Goal: Task Accomplishment & Management: Complete application form

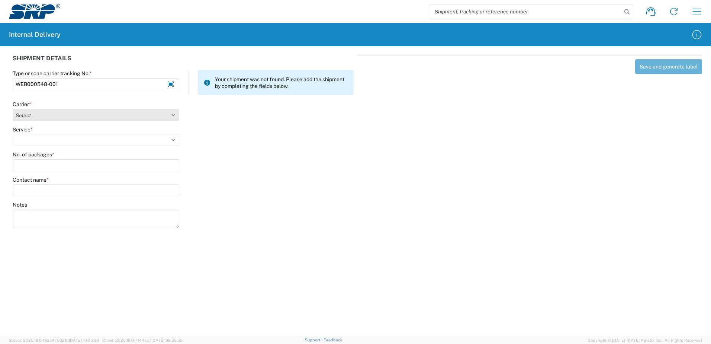
type input "WEB000548-001"
click at [174, 115] on select "Select Amazon Logistics ATI Trucking BC Dimerco Logistics Empire Southwest FedE…" at bounding box center [96, 115] width 167 height 12
select select "18714"
click at [13, 109] on select "Select Amazon Logistics ATI Trucking BC Dimerco Logistics Empire Southwest FedE…" at bounding box center [96, 115] width 167 height 12
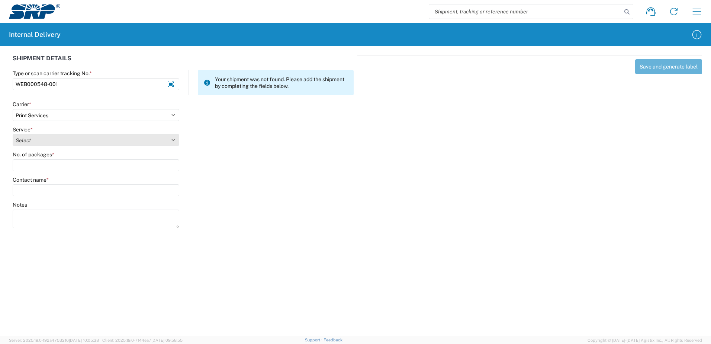
click at [172, 139] on select "Select Ground Inter-office" at bounding box center [96, 140] width 167 height 12
select select "35764"
click at [13, 134] on select "Select Ground Inter-office" at bounding box center [96, 140] width 167 height 12
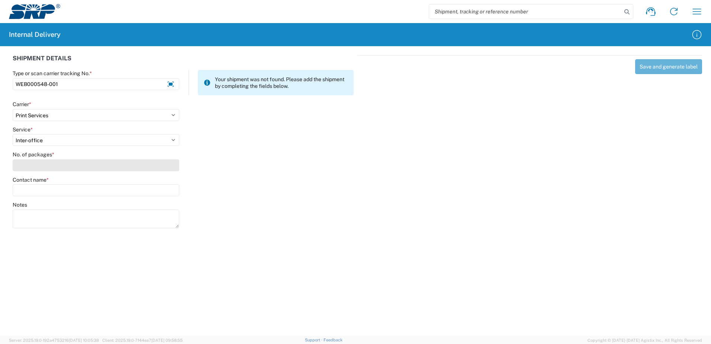
click at [170, 169] on input "No. of packages *" at bounding box center [96, 165] width 167 height 12
type input "1"
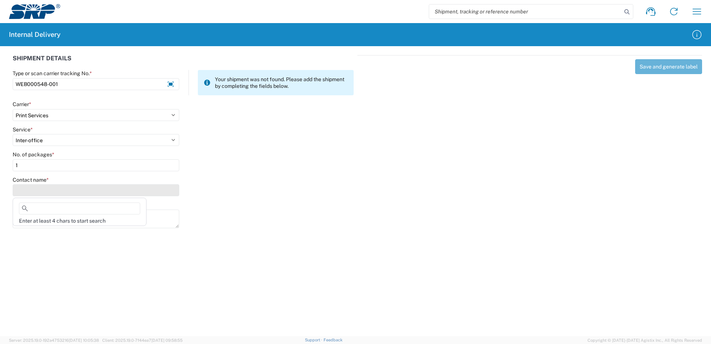
click at [166, 189] on input "Contact name *" at bounding box center [96, 190] width 167 height 12
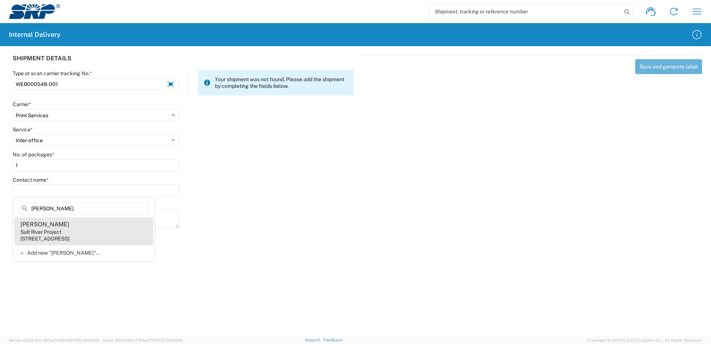
type input "[PERSON_NAME]"
click at [82, 232] on agx-address-suggestion-item "[PERSON_NAME] Salt River Project [STREET_ADDRESS]" at bounding box center [84, 231] width 139 height 28
type input "[PERSON_NAME]"
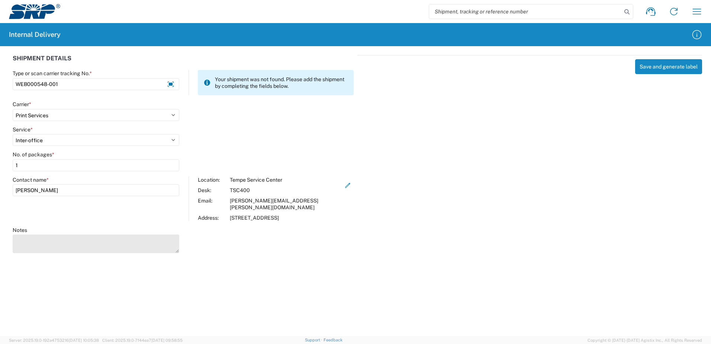
click at [79, 238] on textarea "Notes" at bounding box center [96, 243] width 167 height 19
type textarea "Business Cards"
drag, startPoint x: 634, startPoint y: 194, endPoint x: 635, endPoint y: 187, distance: 7.5
click at [635, 188] on div "Save and generate label" at bounding box center [530, 153] width 345 height 196
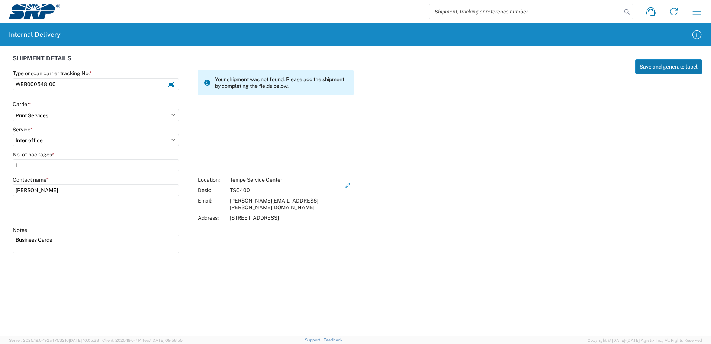
click at [687, 69] on button "Save and generate label" at bounding box center [668, 66] width 67 height 15
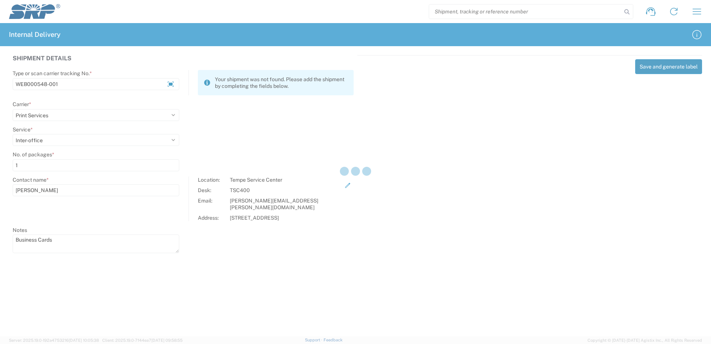
select select
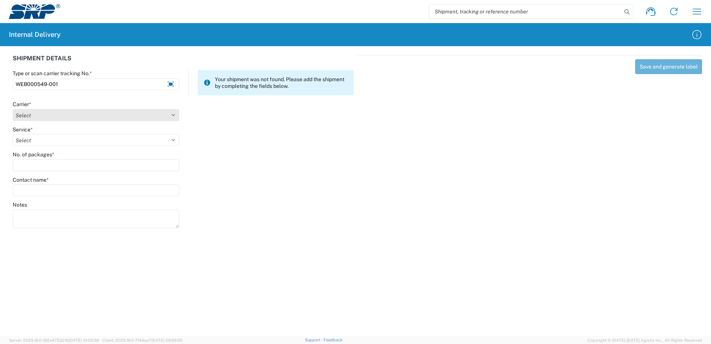
type input "WEB000549-001"
click at [173, 114] on select "Select Amazon Logistics ATI Trucking BC Dimerco Logistics Empire Southwest FedE…" at bounding box center [96, 115] width 167 height 12
select select "18714"
click at [13, 109] on select "Select Amazon Logistics ATI Trucking BC Dimerco Logistics Empire Southwest FedE…" at bounding box center [96, 115] width 167 height 12
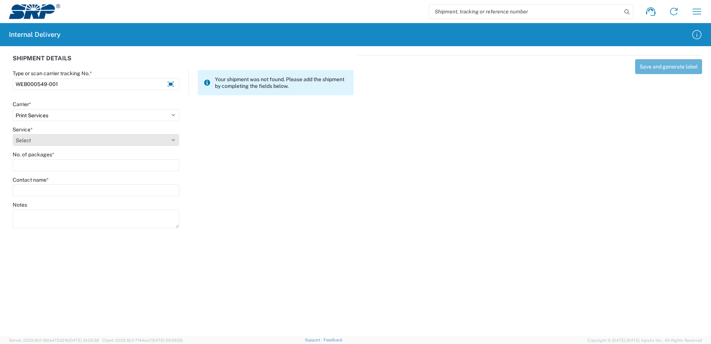
click at [173, 139] on select "Select Ground Inter-office" at bounding box center [96, 140] width 167 height 12
select select "35764"
click at [13, 134] on select "Select Ground Inter-office" at bounding box center [96, 140] width 167 height 12
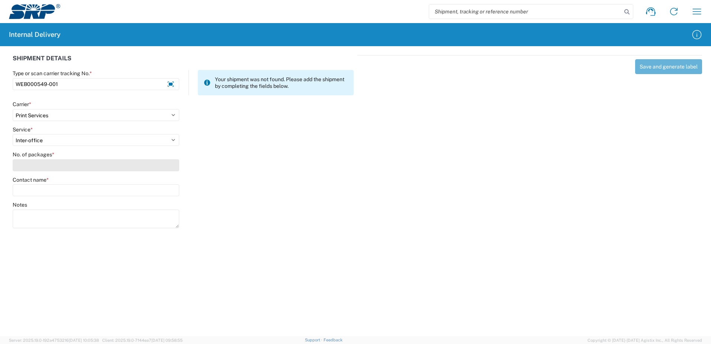
click at [166, 169] on input "No. of packages *" at bounding box center [96, 165] width 167 height 12
type input "1"
click at [165, 187] on input "Contact name *" at bounding box center [96, 190] width 167 height 12
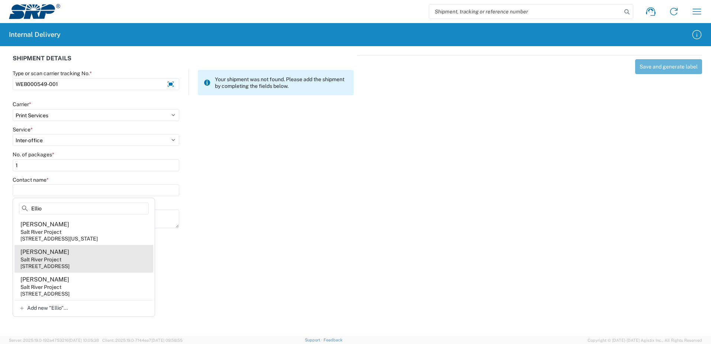
type input "Ellio"
click at [72, 260] on agx-address-suggestion-item "[PERSON_NAME] Salt River Project [STREET_ADDRESS]" at bounding box center [84, 259] width 139 height 28
type input "[PERSON_NAME]"
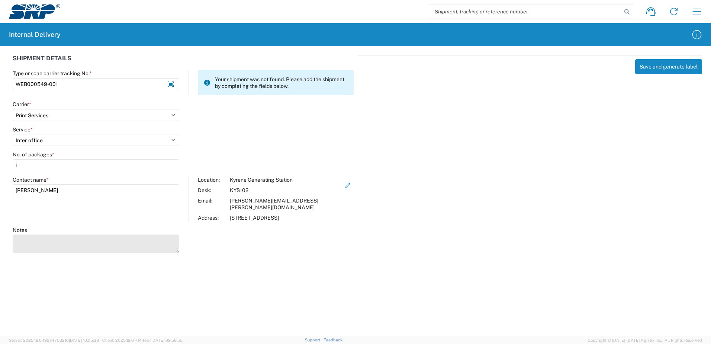
click at [52, 238] on textarea "Notes" at bounding box center [96, 243] width 167 height 19
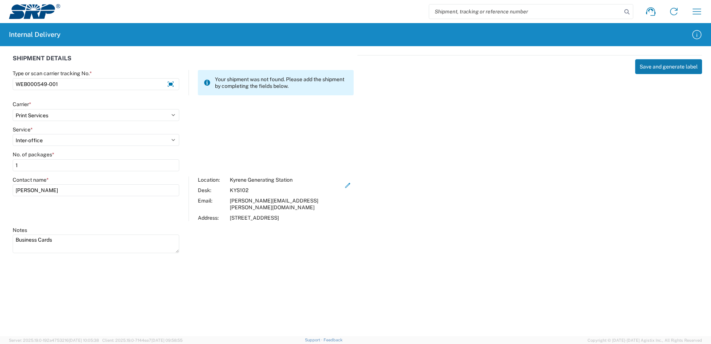
type textarea "Business Cards"
click at [651, 65] on button "Save and generate label" at bounding box center [668, 66] width 67 height 15
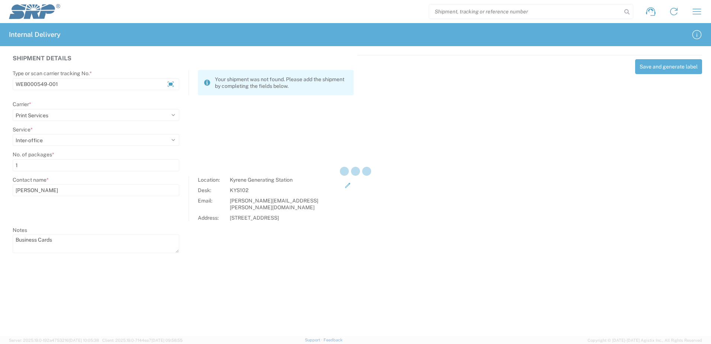
select select
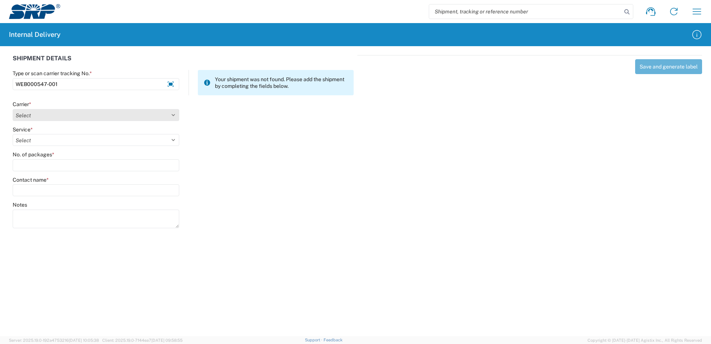
type input "WEB000547-001"
click at [172, 113] on select "Select Amazon Logistics ATI Trucking BC Dimerco Logistics Empire Southwest FedE…" at bounding box center [96, 115] width 167 height 12
select select "18714"
click at [13, 109] on select "Select Amazon Logistics ATI Trucking BC Dimerco Logistics Empire Southwest FedE…" at bounding box center [96, 115] width 167 height 12
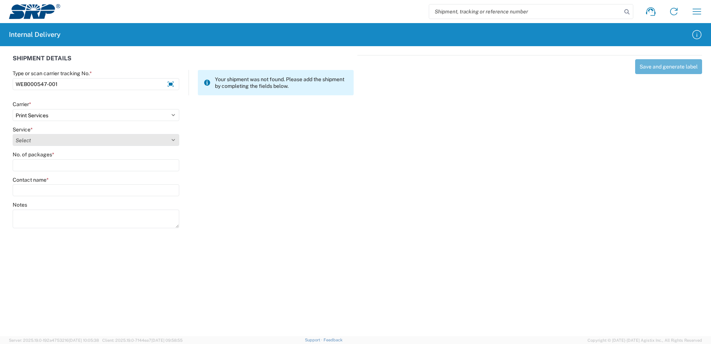
drag, startPoint x: 173, startPoint y: 137, endPoint x: 172, endPoint y: 141, distance: 3.9
click at [172, 137] on select "Select Ground Inter-office" at bounding box center [96, 140] width 167 height 12
select select "35764"
click at [13, 134] on select "Select Ground Inter-office" at bounding box center [96, 140] width 167 height 12
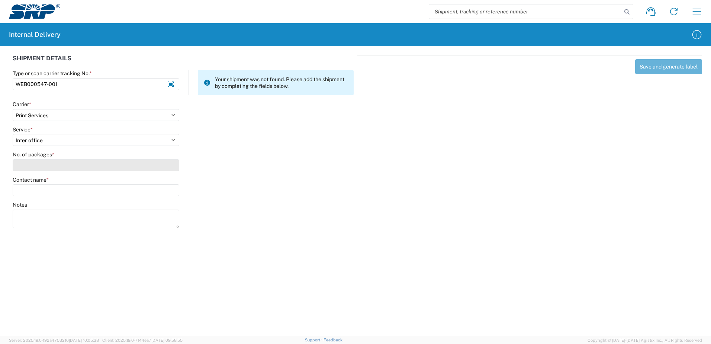
click at [168, 166] on input "No. of packages *" at bounding box center [96, 165] width 167 height 12
type input "1"
click at [154, 190] on input "Contact name *" at bounding box center [96, 190] width 167 height 12
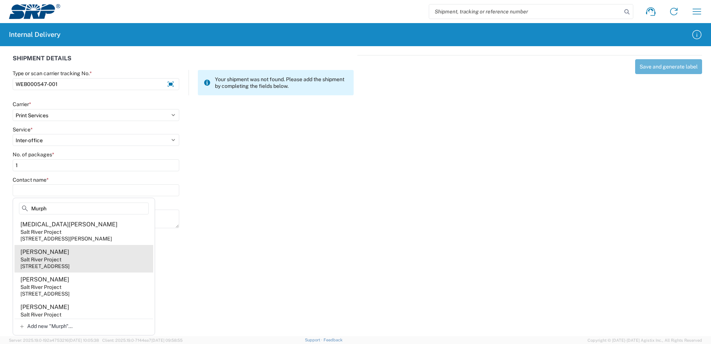
type input "Murph"
click at [50, 263] on div "Salt River Project" at bounding box center [40, 259] width 41 height 7
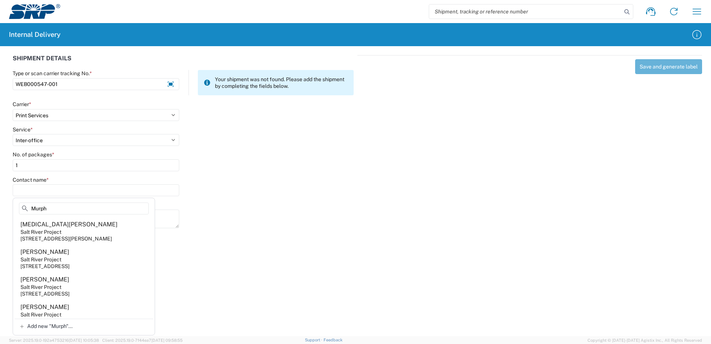
type input "[PERSON_NAME]"
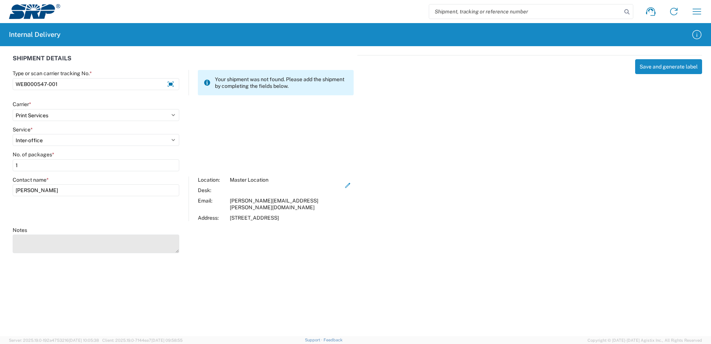
click at [47, 234] on textarea "Notes" at bounding box center [96, 243] width 167 height 19
type textarea "Business Cards"
click at [345, 186] on icon "button" at bounding box center [348, 185] width 7 height 7
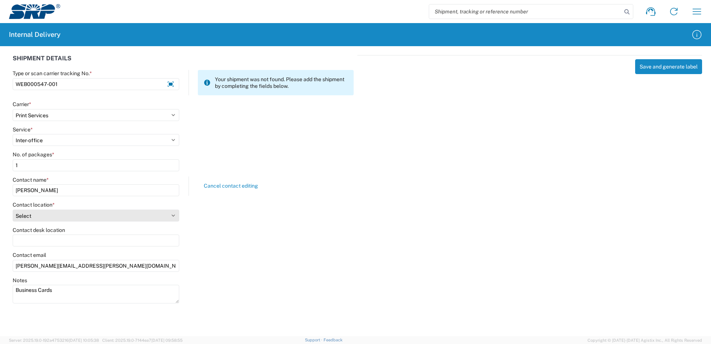
click at [173, 213] on select "Select [GEOGRAPHIC_DATA] Facility [GEOGRAPHIC_DATA] [GEOGRAPHIC_DATA] [PERSON_N…" at bounding box center [96, 215] width 167 height 12
select select "58894"
click at [13, 209] on select "Select [GEOGRAPHIC_DATA] Facility [GEOGRAPHIC_DATA] [GEOGRAPHIC_DATA] [PERSON_N…" at bounding box center [96, 215] width 167 height 12
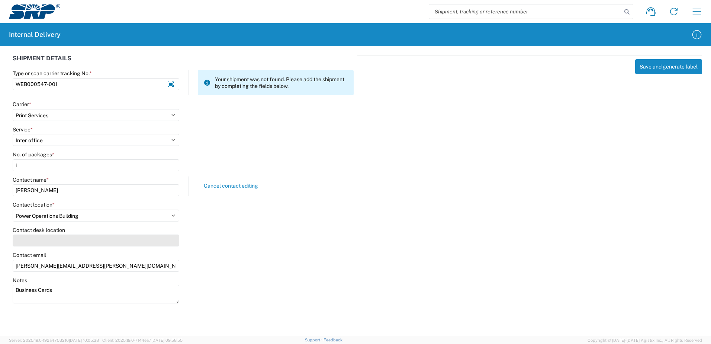
click at [34, 243] on input "Contact desk location" at bounding box center [96, 240] width 167 height 12
type input "POB200"
click at [371, 274] on div "Save and generate label" at bounding box center [530, 178] width 345 height 246
click at [659, 62] on button "Save and generate label" at bounding box center [668, 66] width 67 height 15
select select
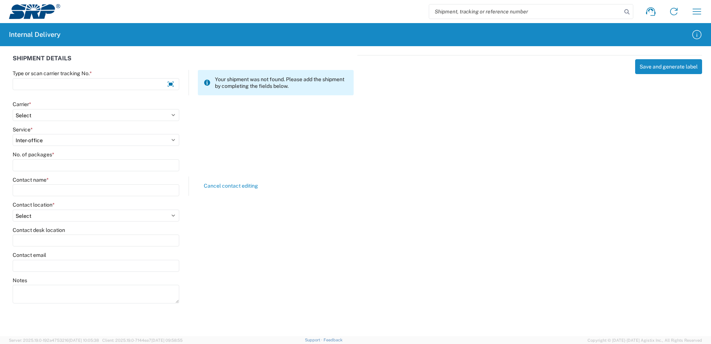
select select
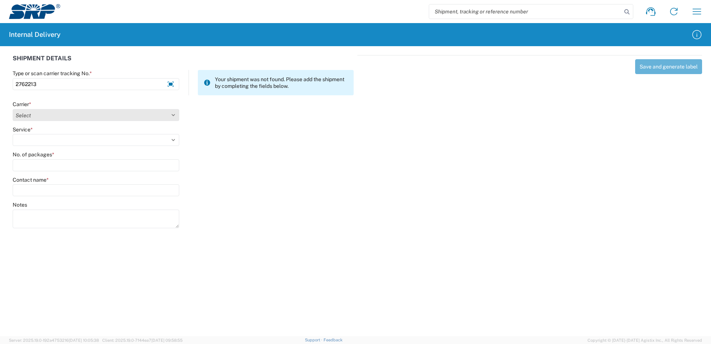
type input "2762213"
click at [173, 114] on select "Select Amazon Logistics ATI Trucking BC Dimerco Logistics Empire Southwest FedE…" at bounding box center [96, 115] width 167 height 12
select select "18714"
click at [13, 109] on select "Select Amazon Logistics ATI Trucking BC Dimerco Logistics Empire Southwest FedE…" at bounding box center [96, 115] width 167 height 12
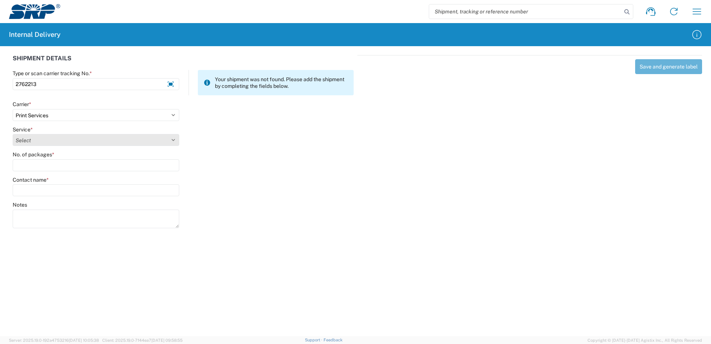
click at [172, 138] on select "Select Ground Inter-office" at bounding box center [96, 140] width 167 height 12
select select "35764"
click at [13, 134] on select "Select Ground Inter-office" at bounding box center [96, 140] width 167 height 12
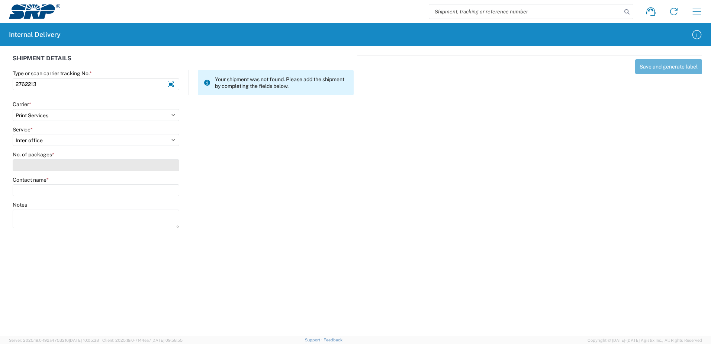
click at [168, 167] on input "No. of packages *" at bounding box center [96, 165] width 167 height 12
type input "1"
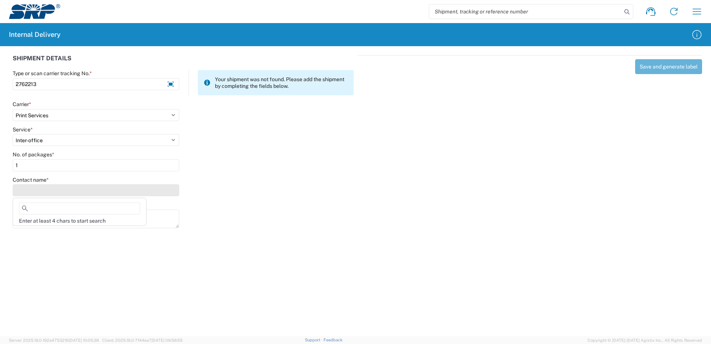
click at [165, 192] on input "Contact name *" at bounding box center [96, 190] width 167 height 12
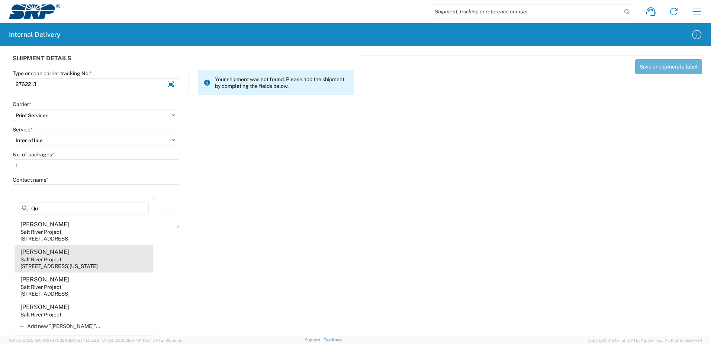
type input "Q"
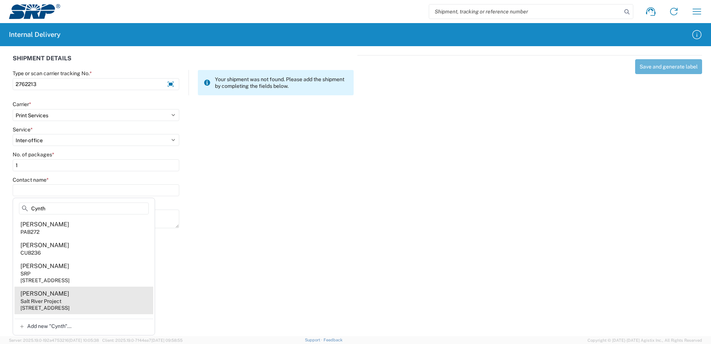
type input "Cynth"
click at [69, 300] on agx-address-suggestion-item "Cynthia Sanchez Salt River Project 1511 N Project Dr, CUB236, Tempe, AZ, 85281,…" at bounding box center [84, 300] width 139 height 28
type input "Cynthia Sanchez"
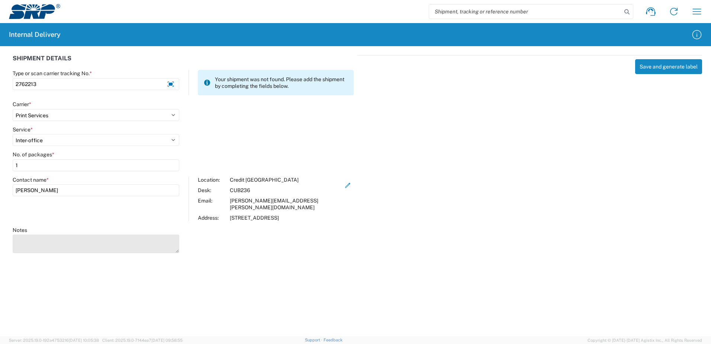
click at [34, 235] on textarea "Notes" at bounding box center [96, 243] width 167 height 19
type textarea "Window Cling Update and Handrail Sign Update."
click at [652, 64] on button "Save and generate label" at bounding box center [668, 66] width 67 height 15
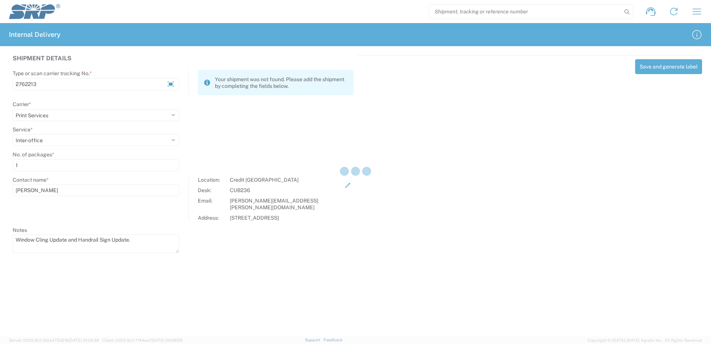
select select
